Goal: Communication & Community: Answer question/provide support

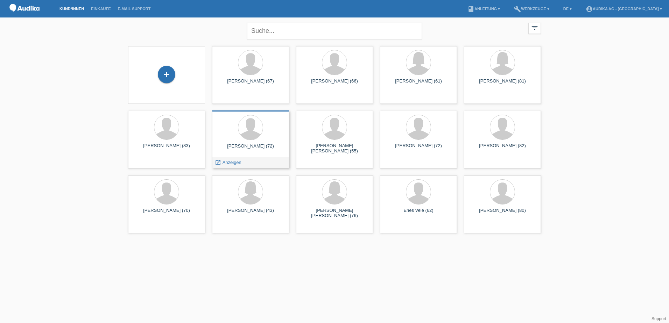
click at [255, 140] on div at bounding box center [251, 128] width 66 height 26
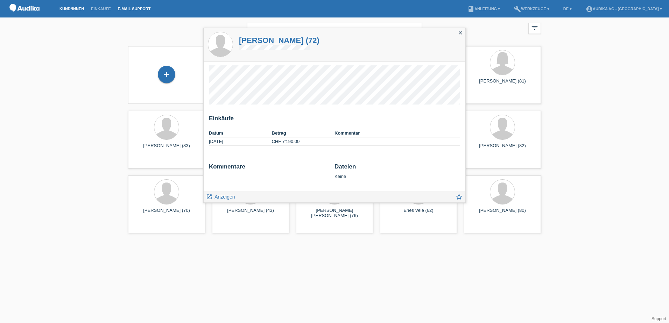
click at [140, 7] on link "E-Mail Support" at bounding box center [134, 9] width 40 height 4
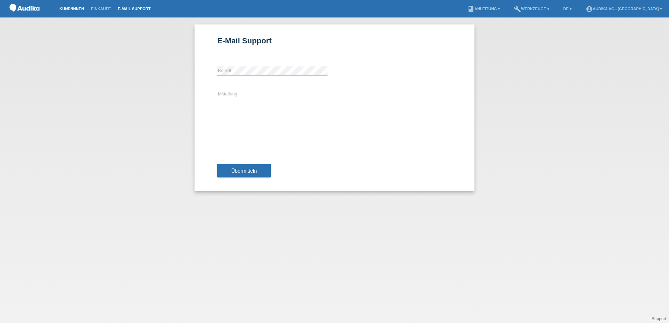
click at [68, 8] on link "Kund*innen" at bounding box center [72, 9] width 32 height 4
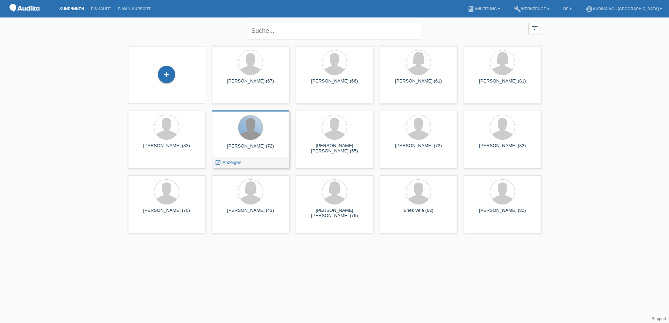
click at [254, 135] on div at bounding box center [250, 128] width 25 height 25
click at [232, 161] on span "Anzeigen" at bounding box center [232, 162] width 19 height 5
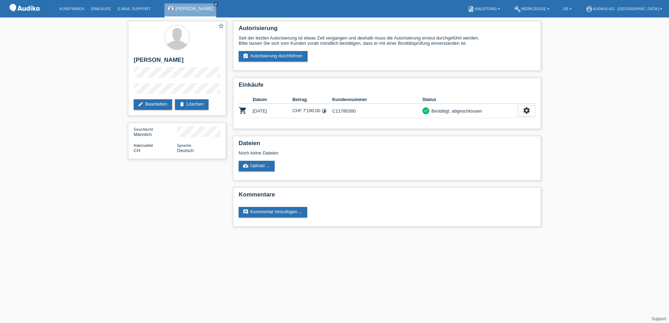
click at [133, 6] on li "E-Mail Support" at bounding box center [134, 9] width 40 height 18
click at [139, 7] on link "E-Mail Support" at bounding box center [134, 9] width 40 height 4
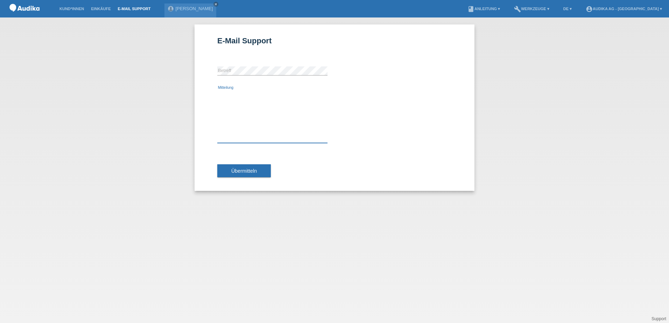
click at [231, 94] on textarea "Mitteilung" at bounding box center [272, 116] width 110 height 53
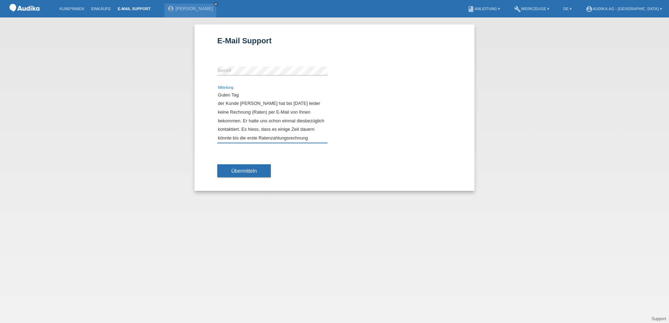
click at [240, 140] on textarea "Guten Tag der Kunde Herr Richard Inauen hat bis heute leider keine Rechnung (Ra…" at bounding box center [272, 116] width 110 height 53
click at [322, 140] on textarea "Guten Tag der Kunde Herr Richard Inauen hat bis heute leider keine Rechnung (Ra…" at bounding box center [272, 116] width 110 height 53
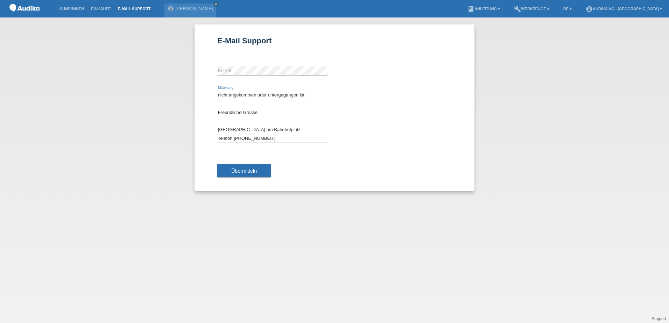
scroll to position [84, 0]
click at [265, 104] on textarea "Guten Tag der Kunde Herr Richard Inauen hat bis heute leider keine Rechnung (Ra…" at bounding box center [272, 116] width 110 height 53
type textarea "Guten Tag der Kunde Herr Richard Inauen hat bis heute leider keine Rechnung (Ra…"
click at [247, 167] on button "Übermitteln" at bounding box center [244, 171] width 54 height 13
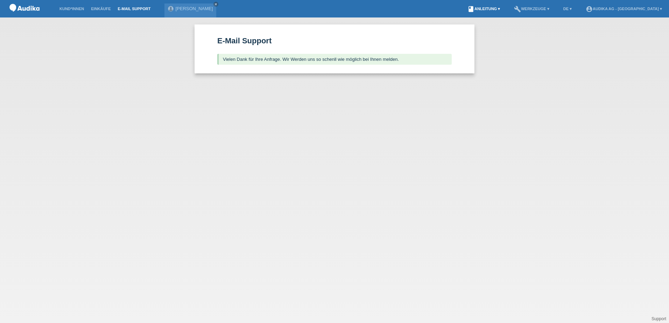
click at [472, 8] on link "book Anleitung ▾" at bounding box center [484, 9] width 40 height 4
click at [525, 62] on div "E-Mail Support Vielen Dank für Ihre Anfrage. Wir Werden uns so schenll wie mögl…" at bounding box center [334, 171] width 669 height 306
click at [476, 8] on link "book Anleitung ▾" at bounding box center [484, 9] width 40 height 4
click at [67, 8] on link "Kund*innen" at bounding box center [72, 9] width 32 height 4
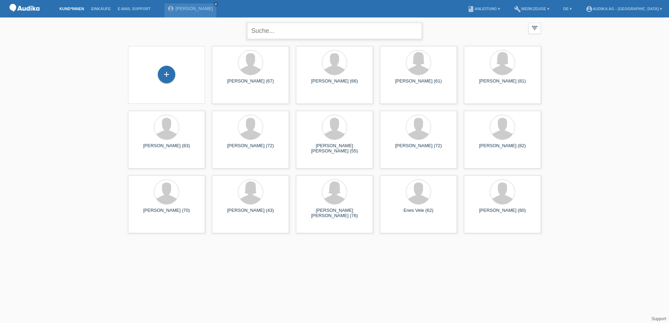
click at [264, 25] on input "text" at bounding box center [334, 31] width 175 height 16
type input "Telefonsupport"
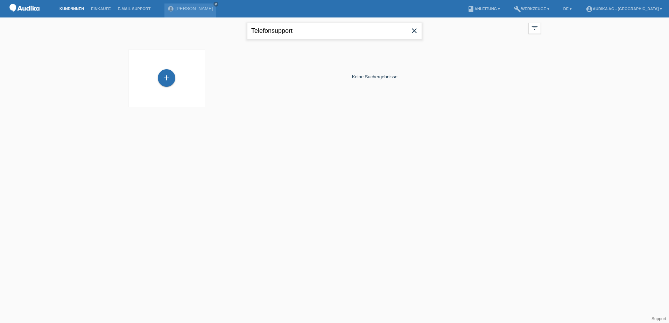
drag, startPoint x: 297, startPoint y: 33, endPoint x: 225, endPoint y: 33, distance: 71.8
click at [225, 33] on div "Telefonsupport close filter_list view_module Alle Kund*innen anzeigen star Mark…" at bounding box center [335, 30] width 420 height 25
click at [526, 9] on link "build Werkzeuge ▾" at bounding box center [532, 9] width 42 height 4
click at [560, 8] on link "DE ▾" at bounding box center [567, 9] width 15 height 4
click at [536, 13] on span "Deutsch" at bounding box center [532, 16] width 19 height 8
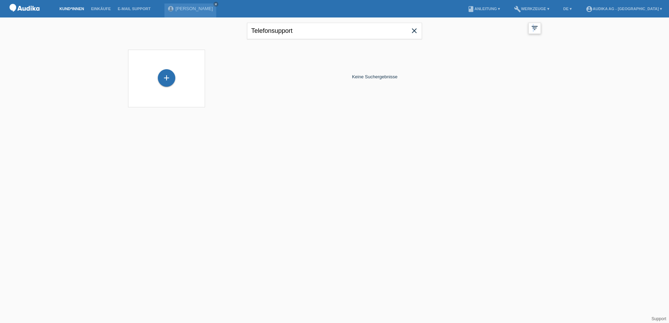
click at [534, 28] on icon "filter_list" at bounding box center [535, 28] width 8 height 8
click at [560, 8] on link "DE ▾" at bounding box center [567, 9] width 15 height 4
click at [599, 84] on div "Telefonsupport close filter_list view_module Alle Kund*innen anzeigen star Mark…" at bounding box center [334, 67] width 669 height 99
drag, startPoint x: 485, startPoint y: 128, endPoint x: 486, endPoint y: 125, distance: 3.9
click at [486, 116] on html "Kund*innen Einkäufe E-Mail Support Richard Inauen close menu" at bounding box center [334, 58] width 669 height 116
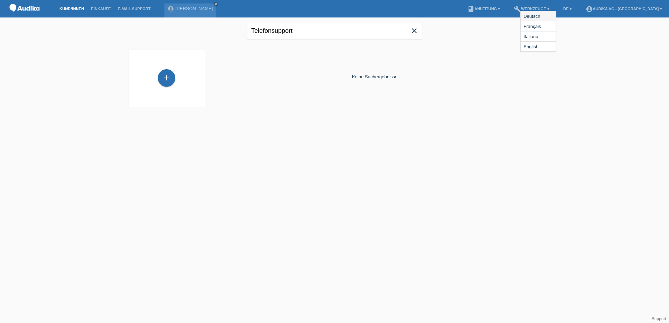
click at [534, 13] on span "Deutsch" at bounding box center [532, 16] width 19 height 8
click at [652, 40] on div "Telefonsupport close filter_list view_module Alle Kund*innen anzeigen star Mark…" at bounding box center [334, 65] width 669 height 95
click at [134, 7] on link "E-Mail Support" at bounding box center [134, 9] width 40 height 4
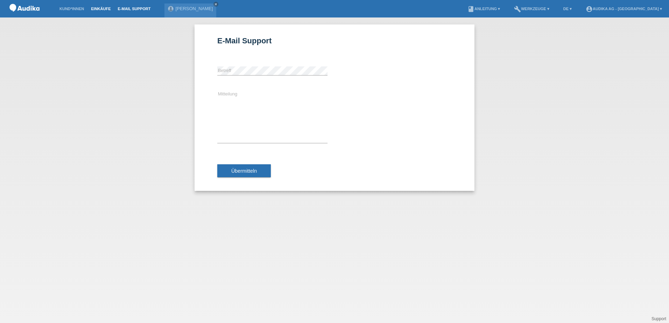
click at [105, 8] on link "Einkäufe" at bounding box center [101, 9] width 27 height 4
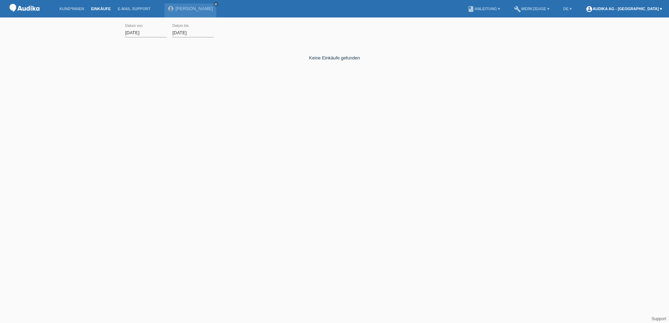
click at [659, 8] on link "account_circle Audika AG - Winterthur Bahnhofplatz ▾" at bounding box center [623, 9] width 83 height 4
click at [395, 103] on div "Keine Einkäufe gefunden" at bounding box center [335, 80] width 420 height 70
click at [19, 6] on img at bounding box center [24, 9] width 35 height 18
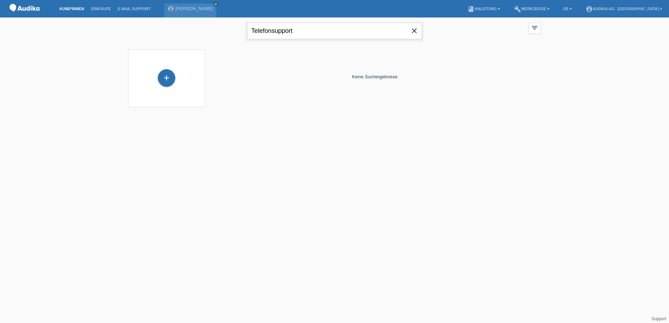
drag, startPoint x: 309, startPoint y: 32, endPoint x: 259, endPoint y: 26, distance: 51.1
click at [266, 26] on input "Telefonsupport" at bounding box center [334, 31] width 175 height 16
type input "T"
click at [513, 112] on div "+ Keine Suchergebnisse" at bounding box center [335, 80] width 420 height 68
